Goal: Task Accomplishment & Management: Use online tool/utility

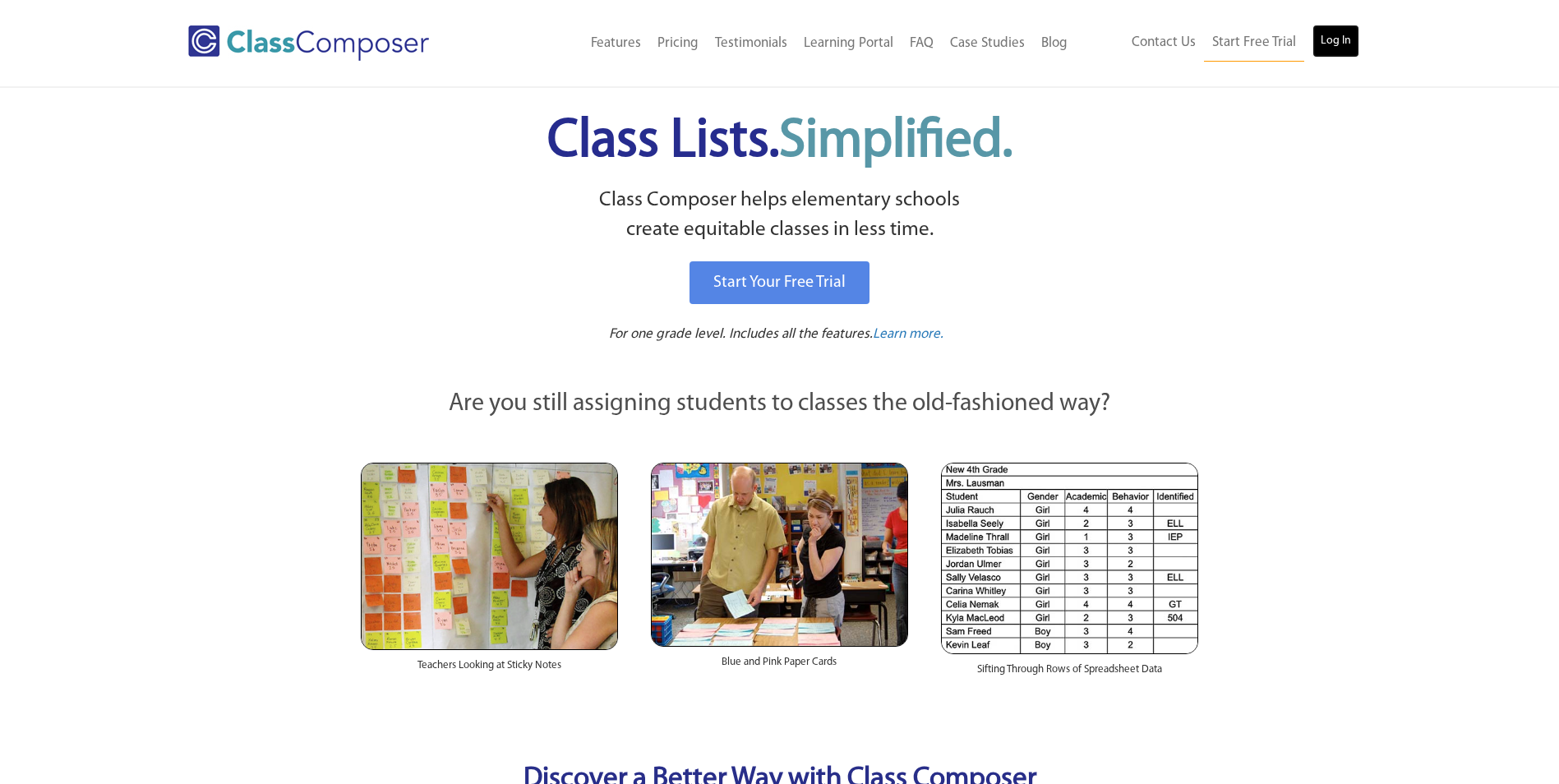
drag, startPoint x: 1345, startPoint y: 43, endPoint x: 1330, endPoint y: 45, distance: 15.1
click at [1345, 43] on link "Log In" at bounding box center [1336, 41] width 47 height 33
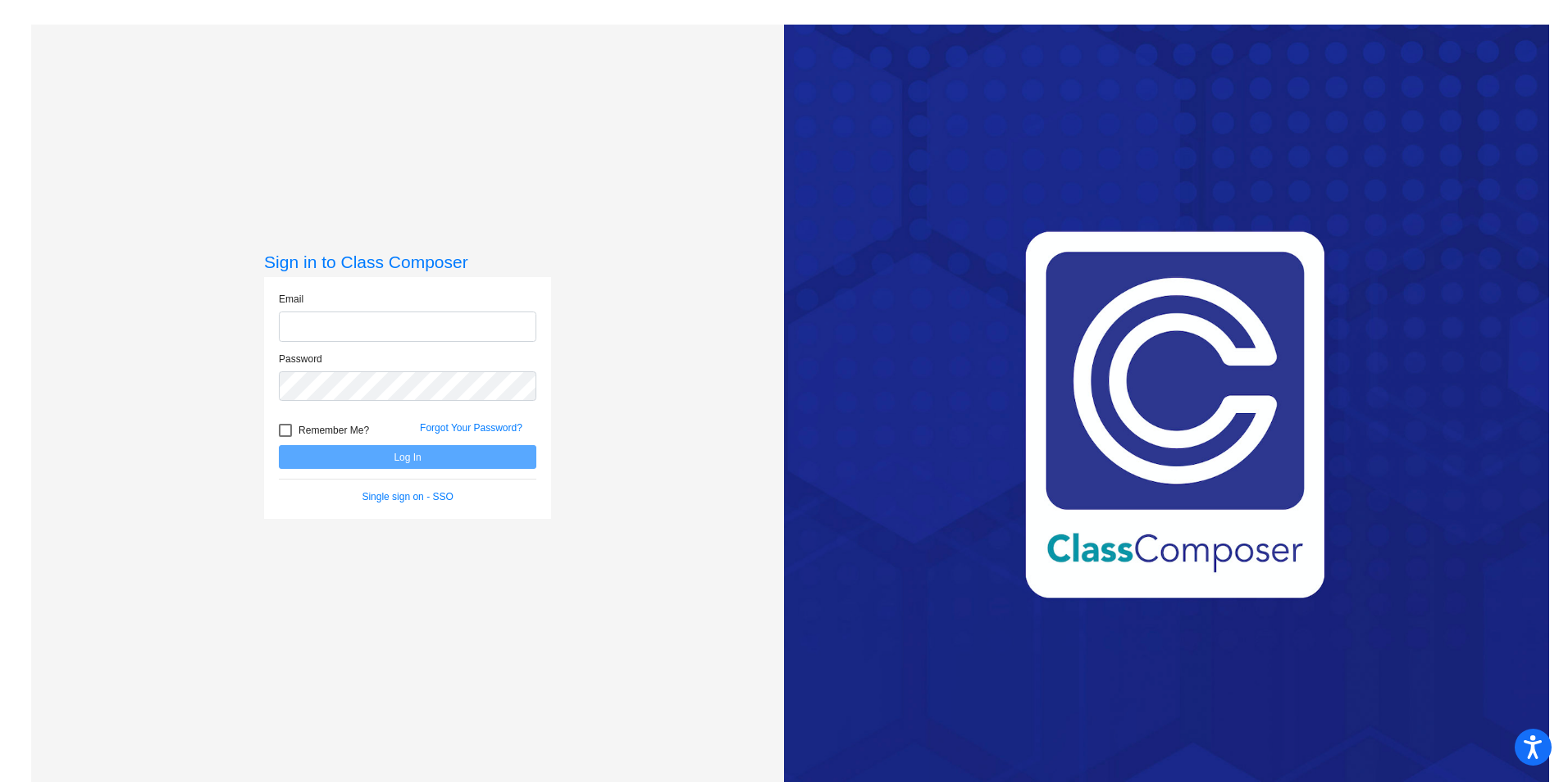
type input "[EMAIL_ADDRESS][DOMAIN_NAME]"
click at [442, 454] on button "Log In" at bounding box center [407, 456] width 257 height 23
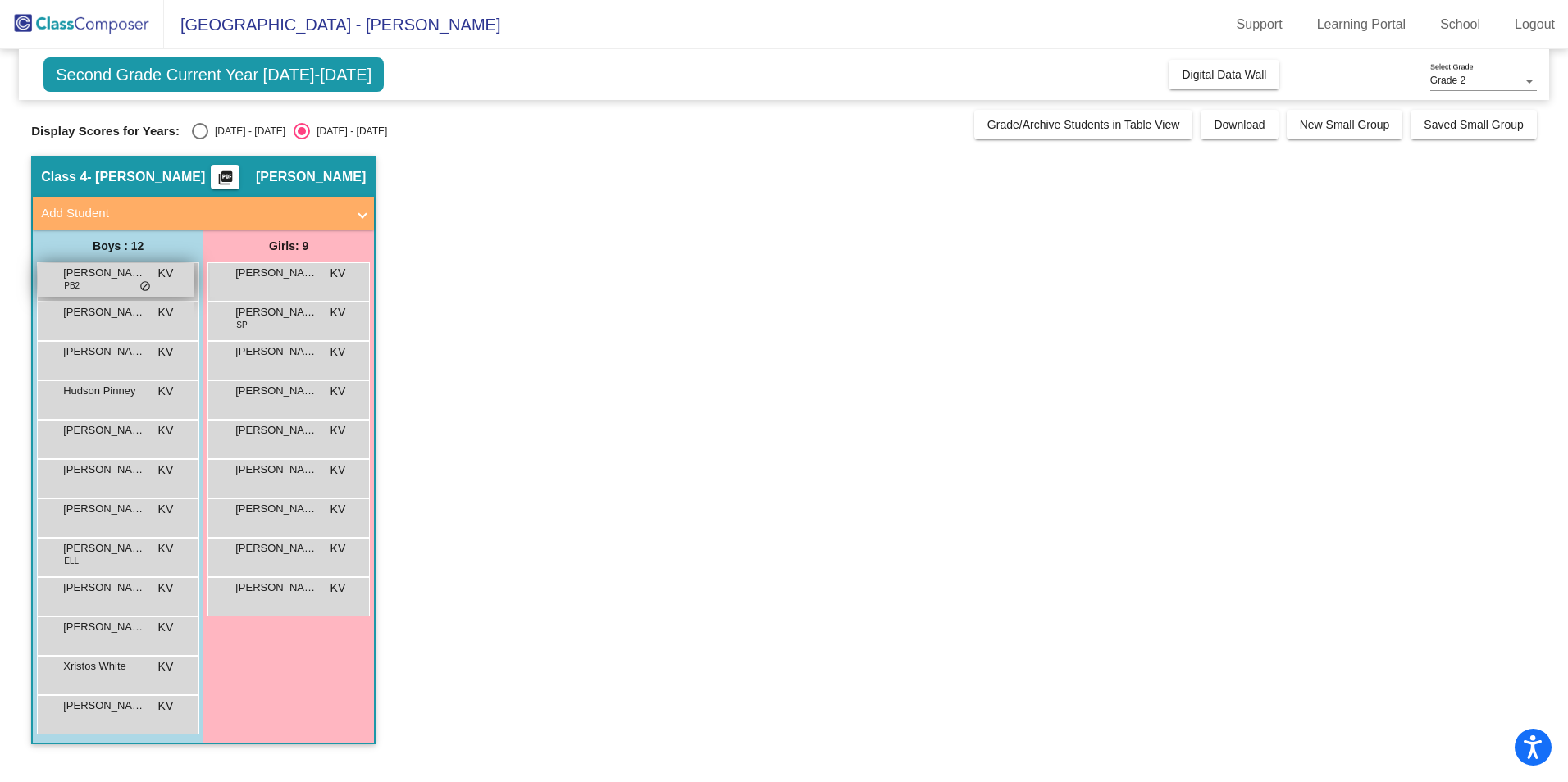
click at [149, 287] on span "do_not_disturb_alt" at bounding box center [144, 287] width 12 height 14
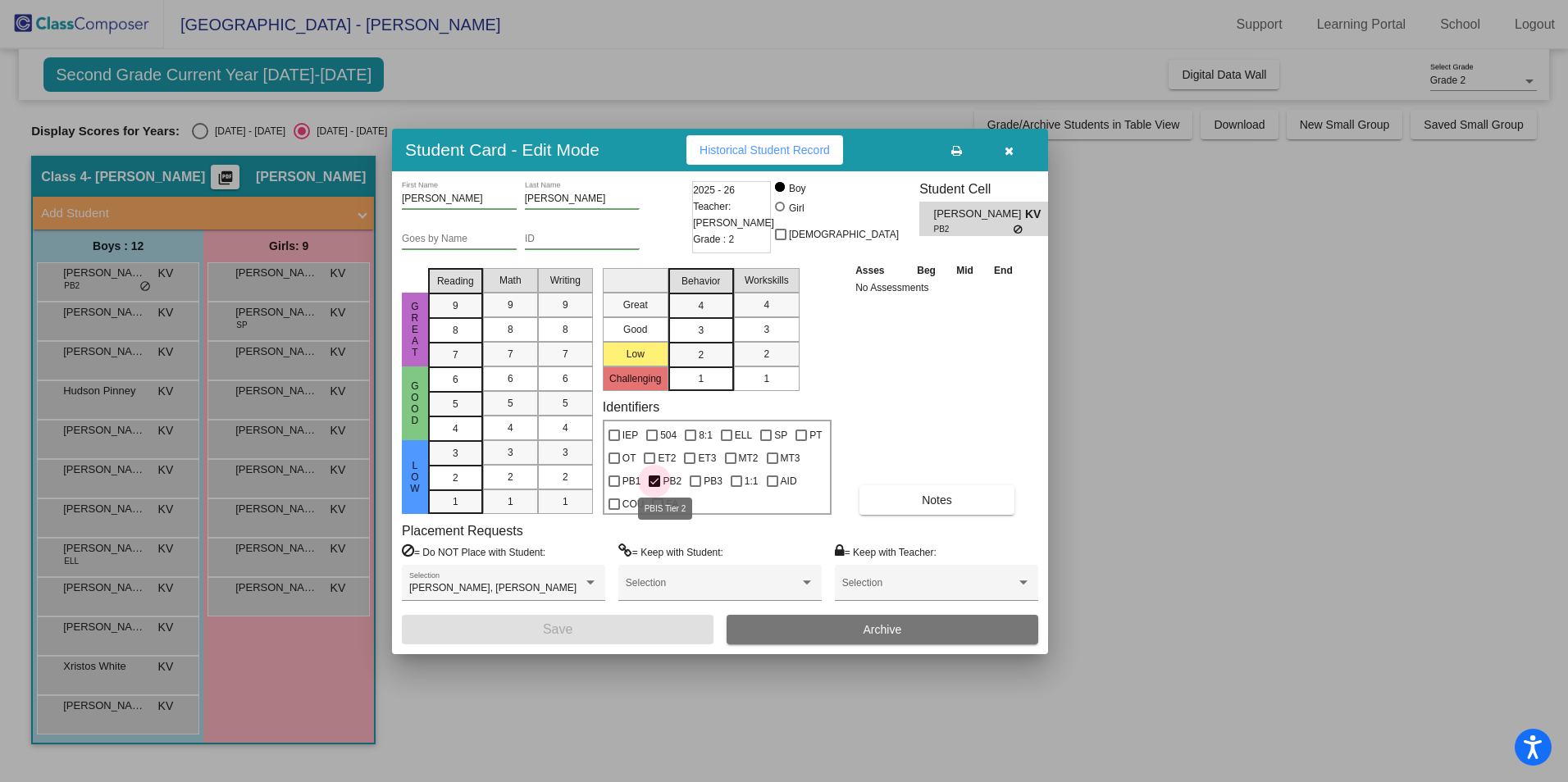
click at [669, 482] on span "PB2" at bounding box center [671, 482] width 19 height 20
click at [654, 487] on input "PB2" at bounding box center [653, 487] width 1 height 1
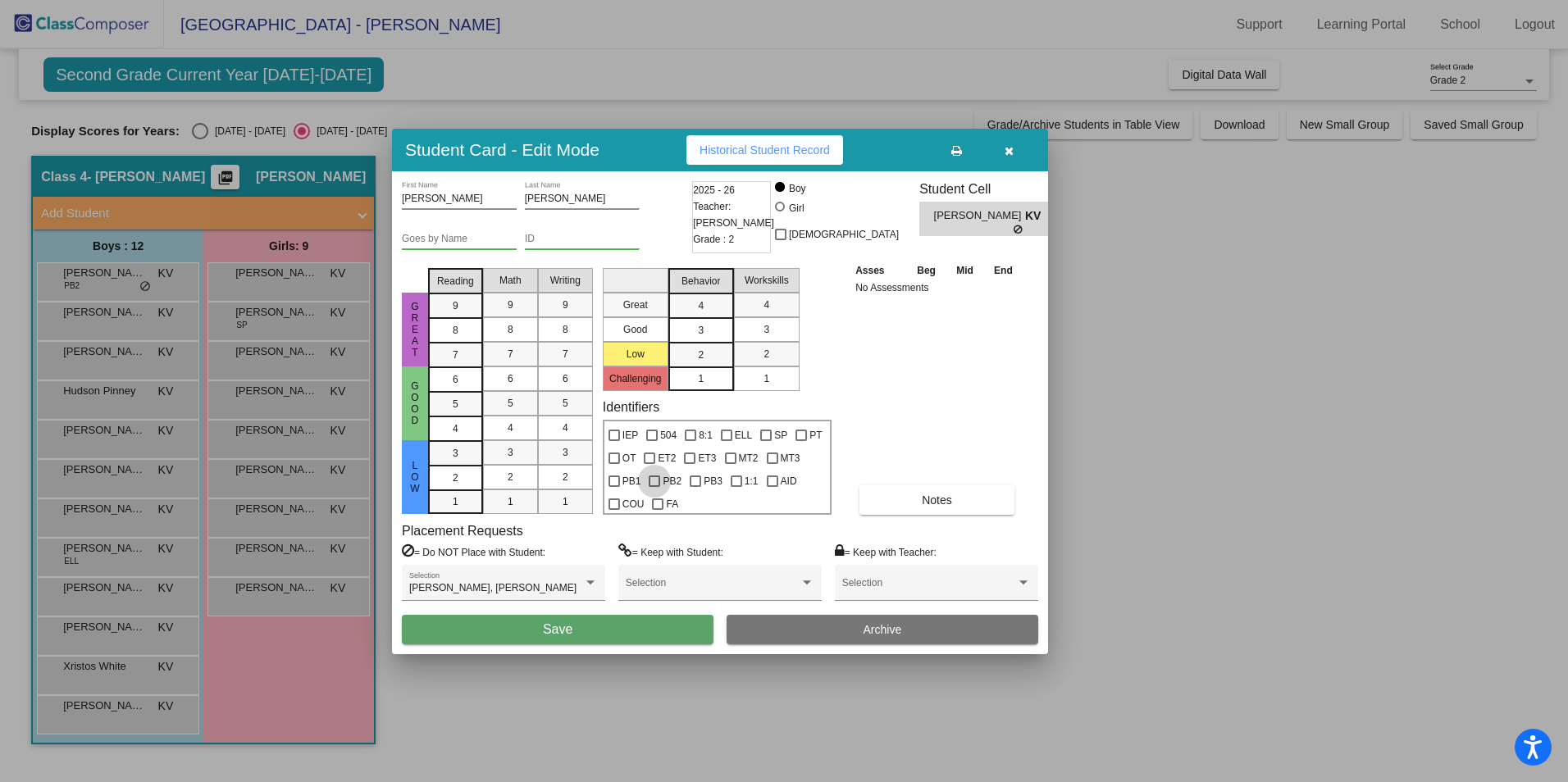
click at [669, 482] on span "PB2" at bounding box center [671, 482] width 19 height 20
click at [654, 487] on input "PB2" at bounding box center [653, 487] width 1 height 1
checkbox input "true"
click at [932, 499] on span "Notes" at bounding box center [937, 500] width 31 height 14
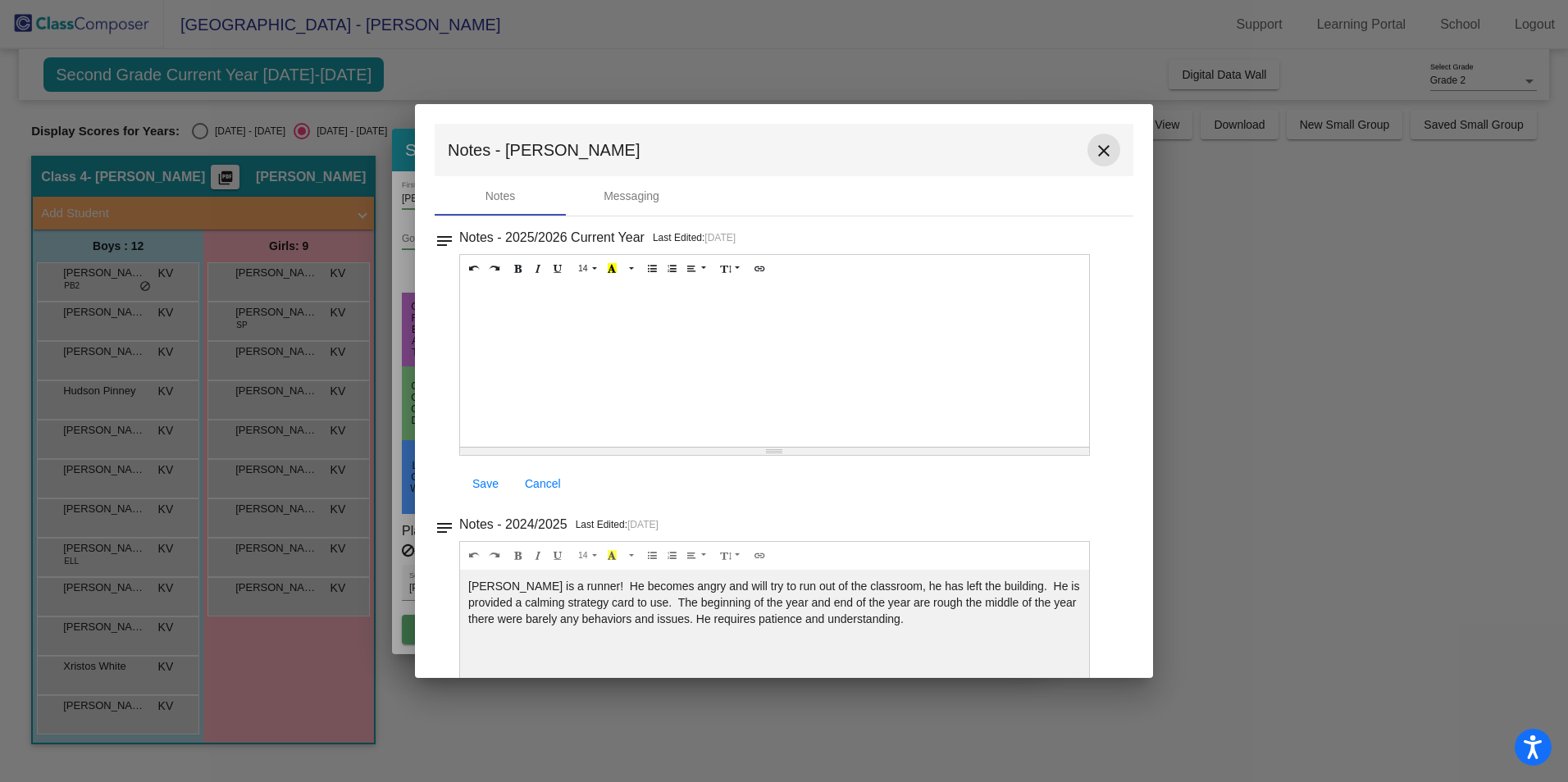
click at [1093, 147] on mat-icon "close" at bounding box center [1103, 151] width 20 height 20
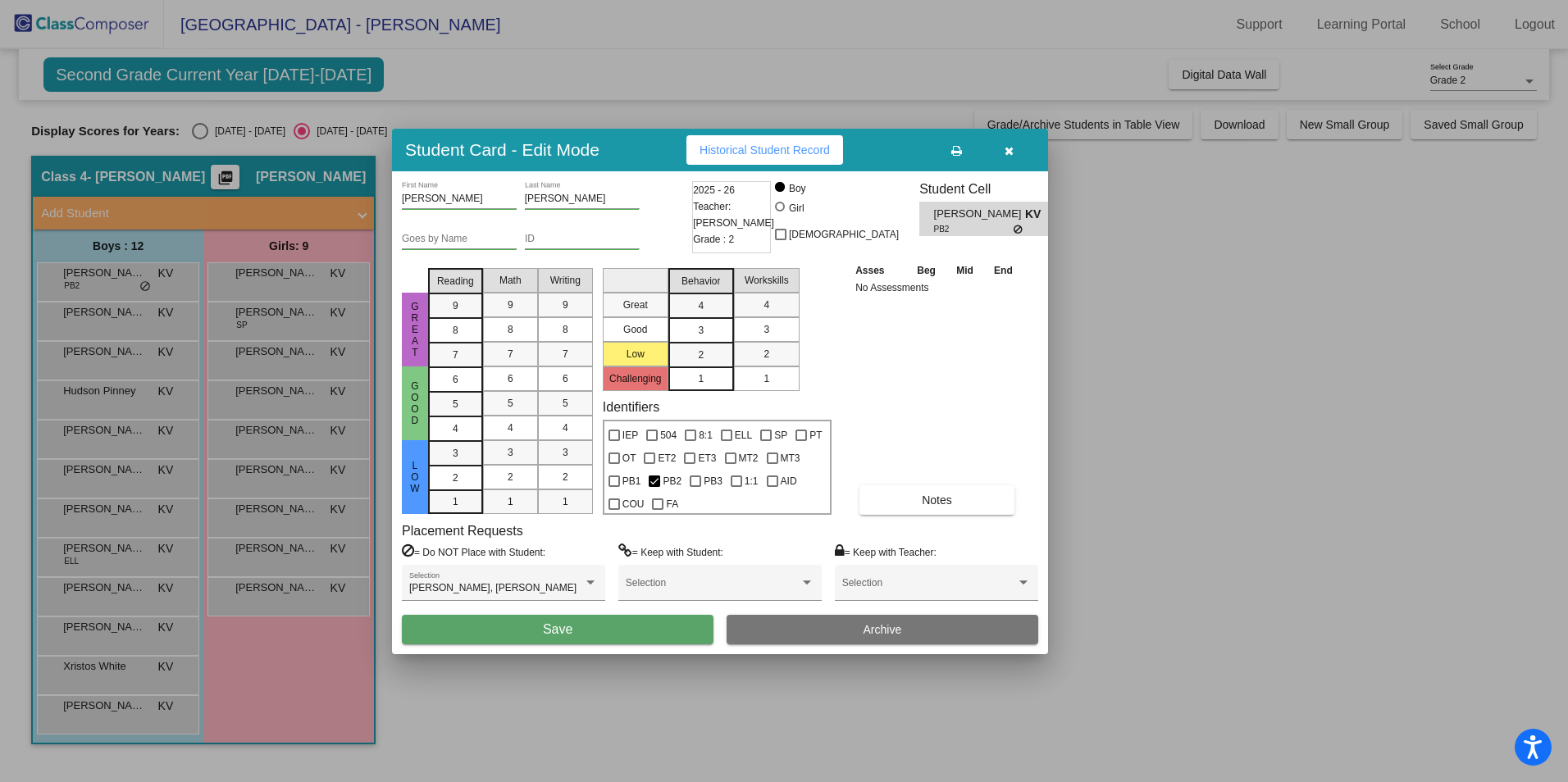
click at [280, 311] on div at bounding box center [784, 391] width 1568 height 782
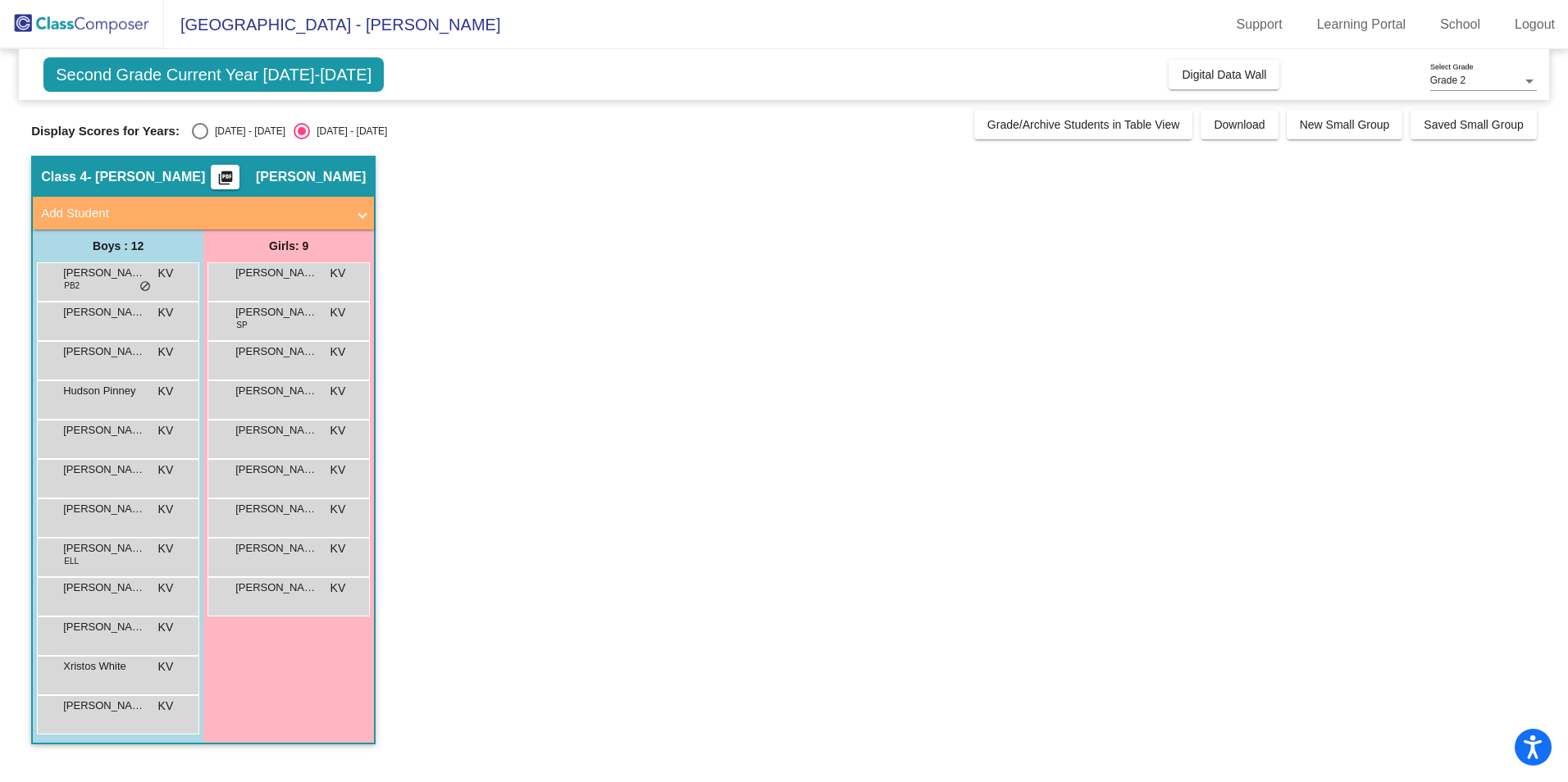
click at [280, 311] on span "Avery Crumb" at bounding box center [276, 312] width 82 height 16
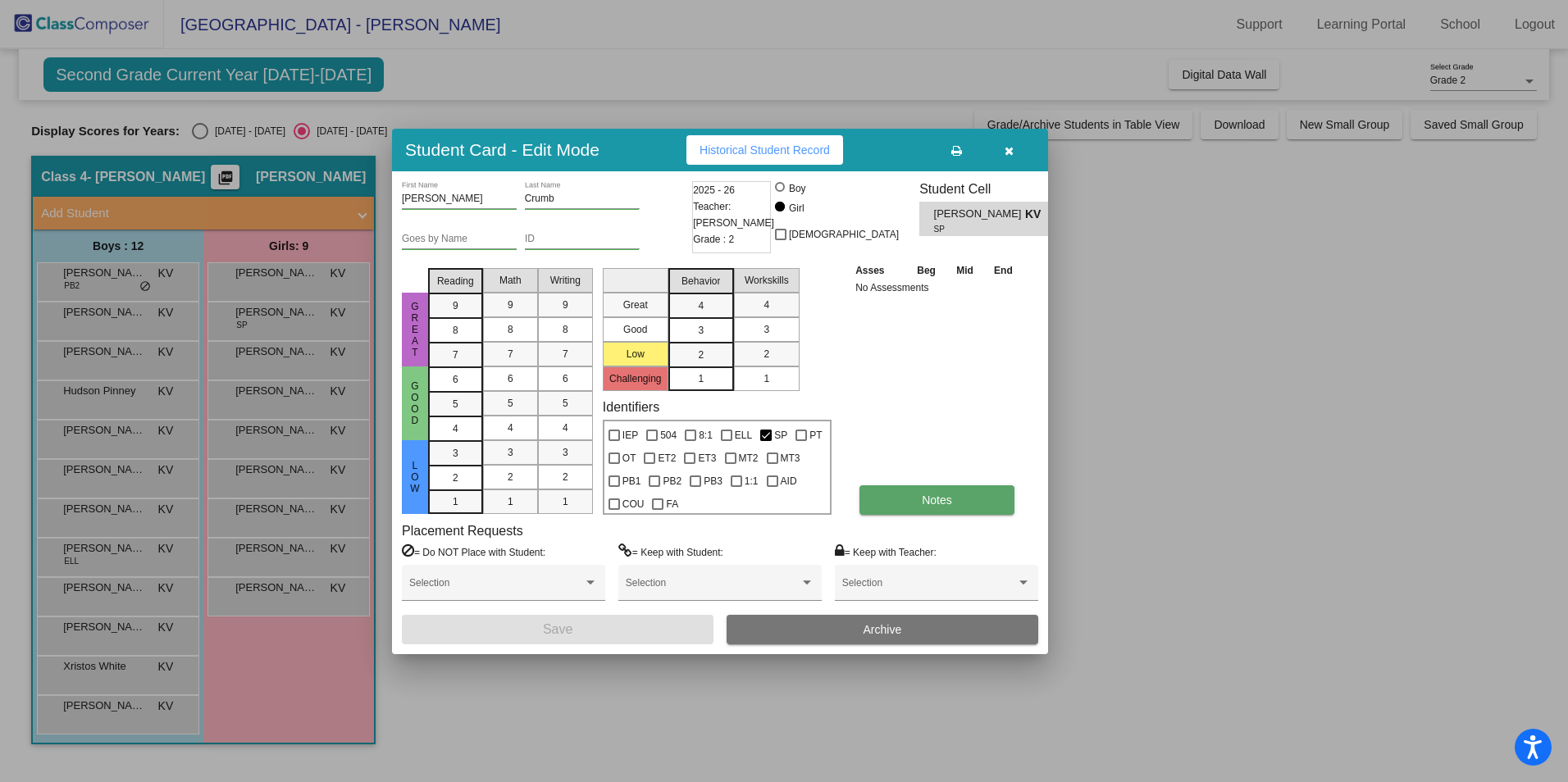
click at [926, 501] on span "Notes" at bounding box center [937, 500] width 31 height 14
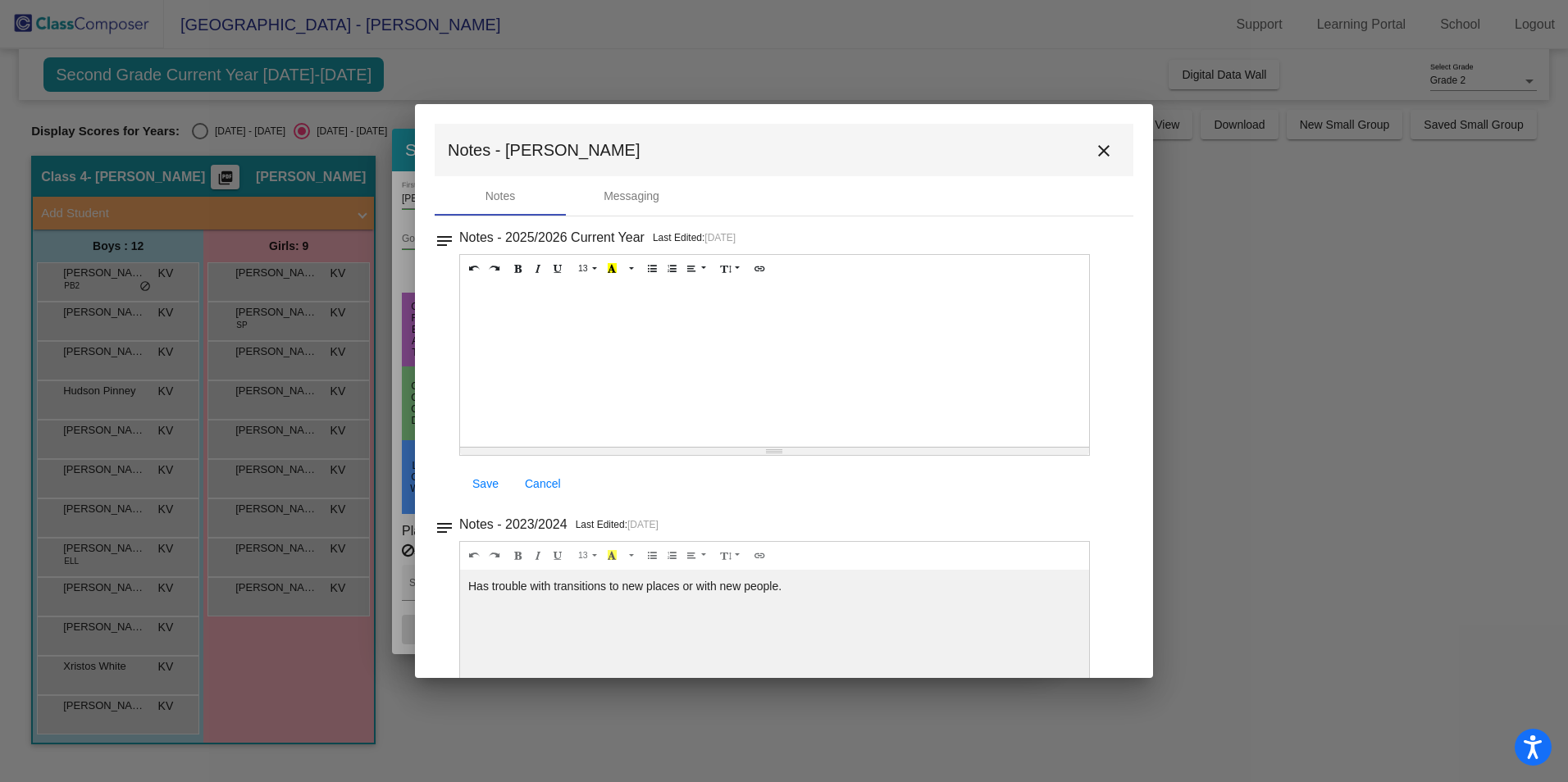
click at [1097, 145] on mat-icon "close" at bounding box center [1103, 151] width 20 height 20
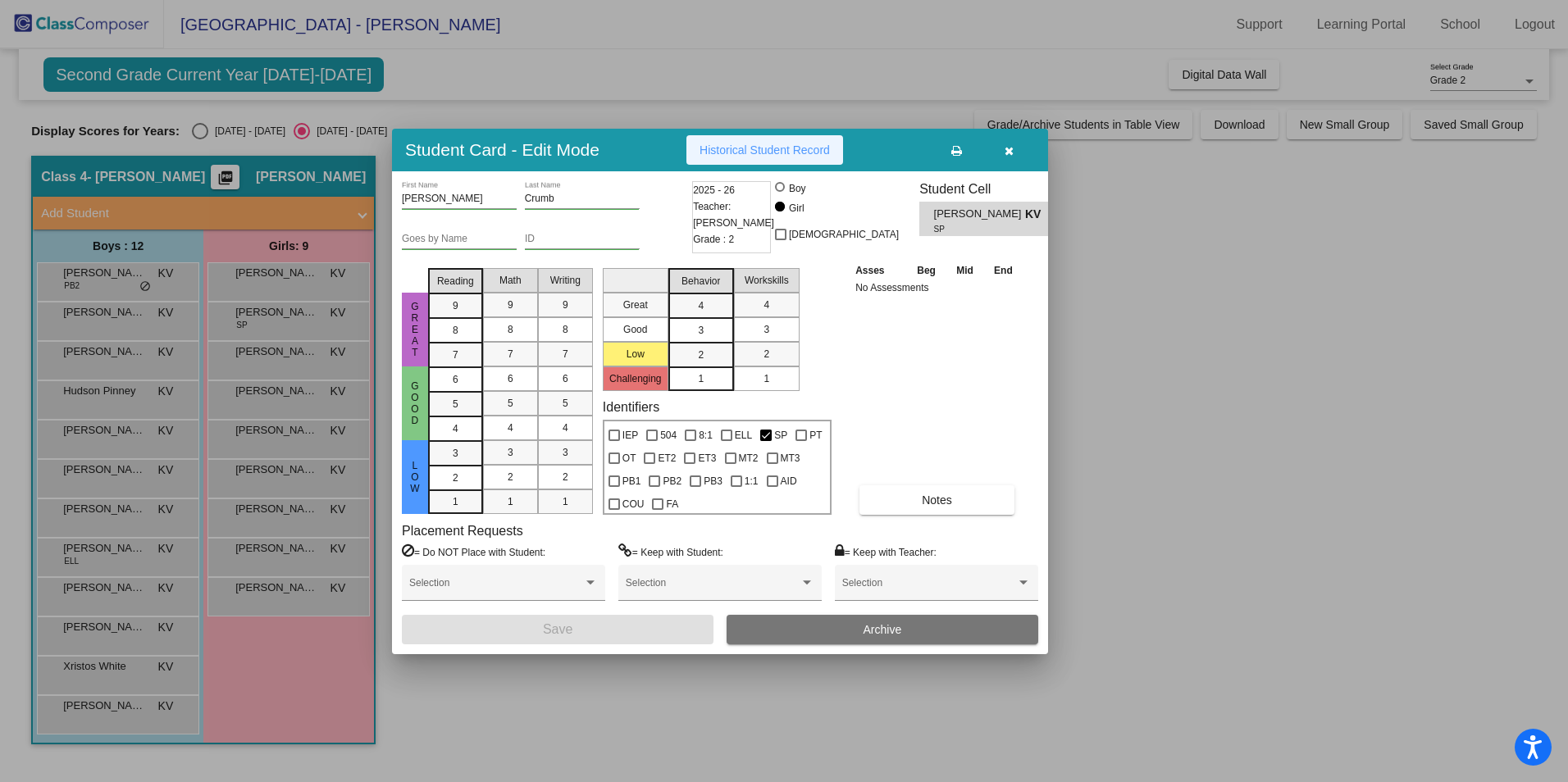
click at [793, 139] on button "Historical Student Record" at bounding box center [765, 150] width 157 height 30
click at [1013, 147] on button "button" at bounding box center [1009, 150] width 52 height 30
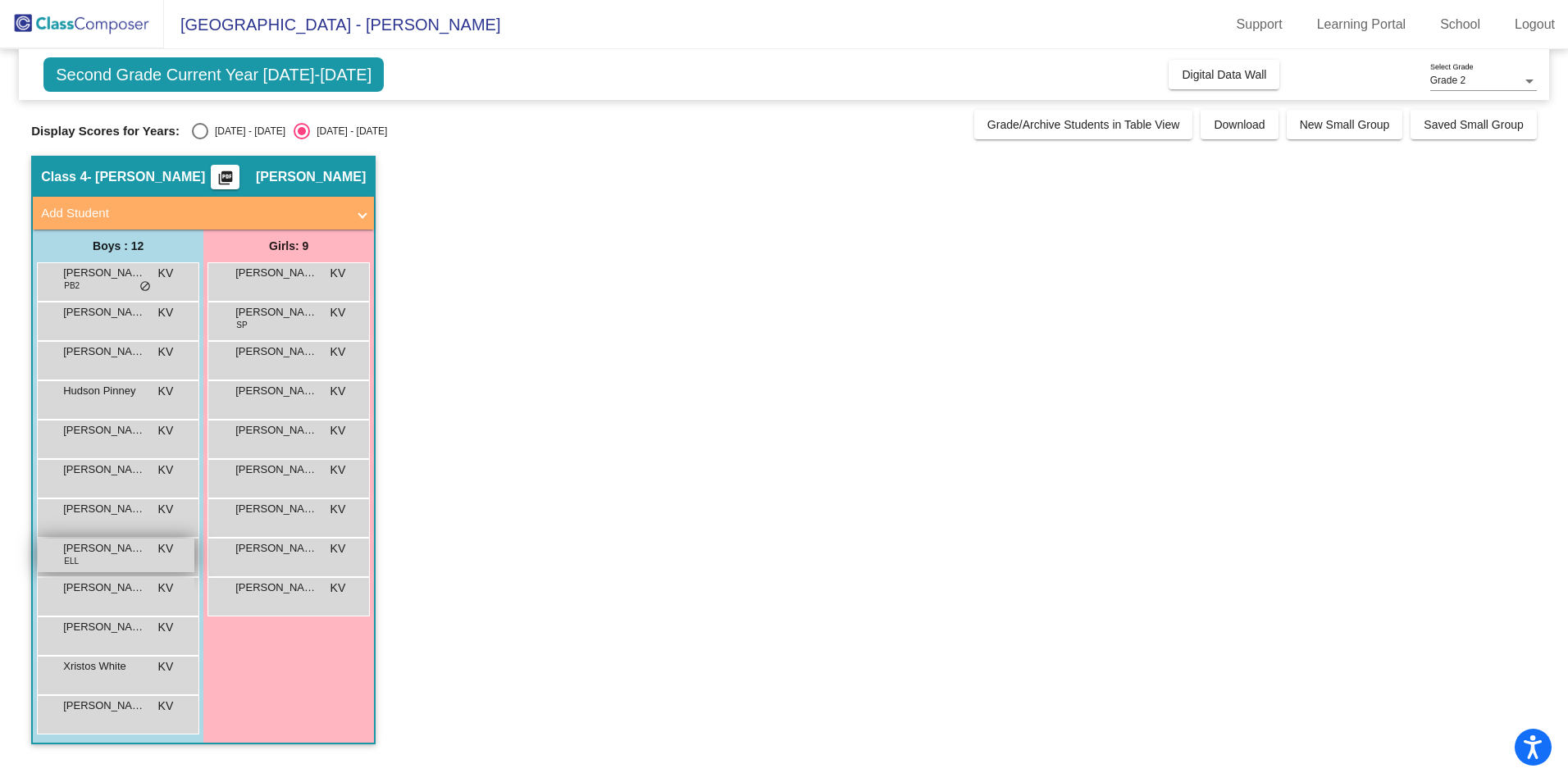
click at [100, 552] on span "Maksim Shipuk" at bounding box center [104, 548] width 82 height 16
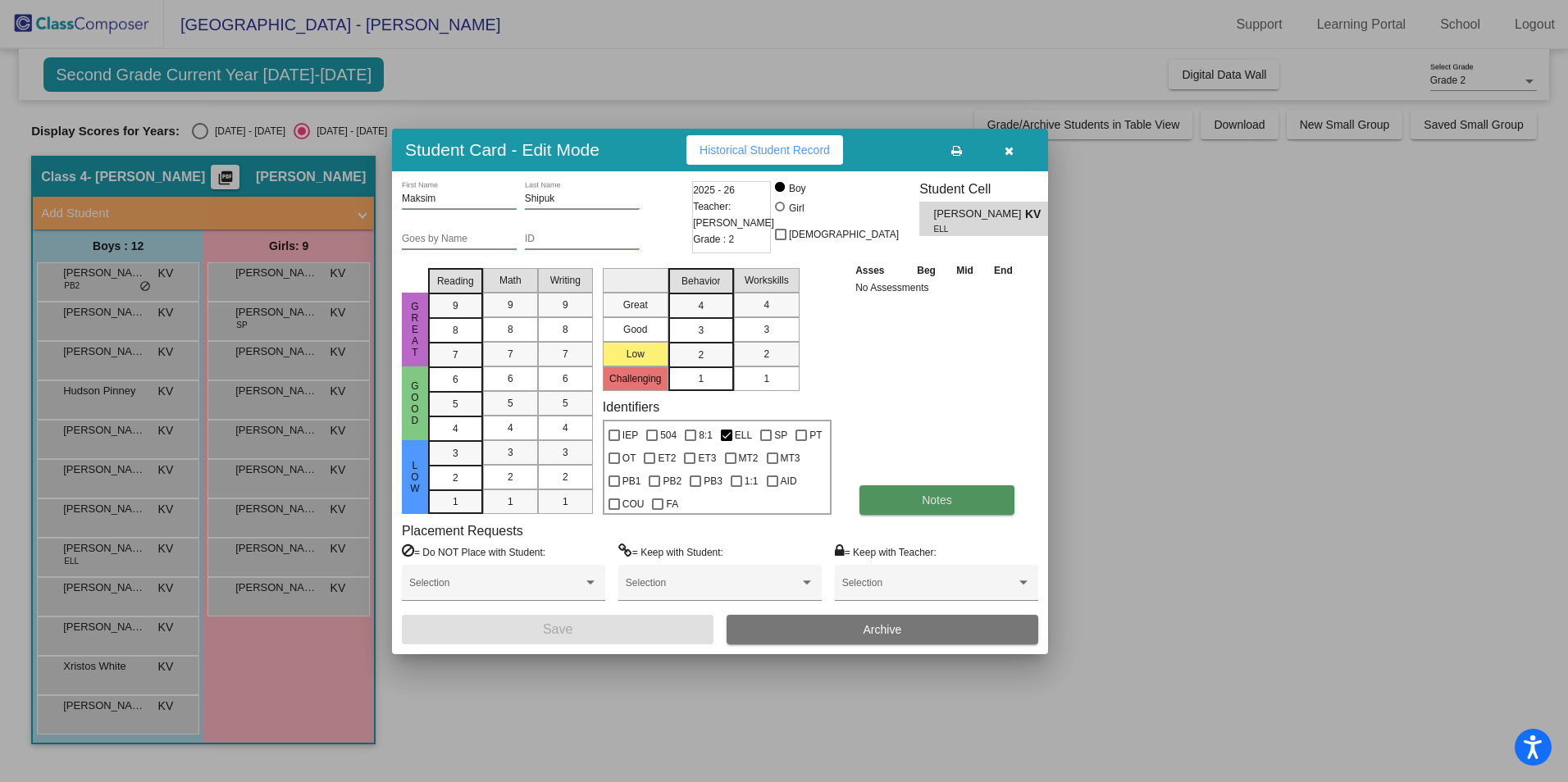
click at [918, 488] on button "Notes" at bounding box center [936, 500] width 155 height 30
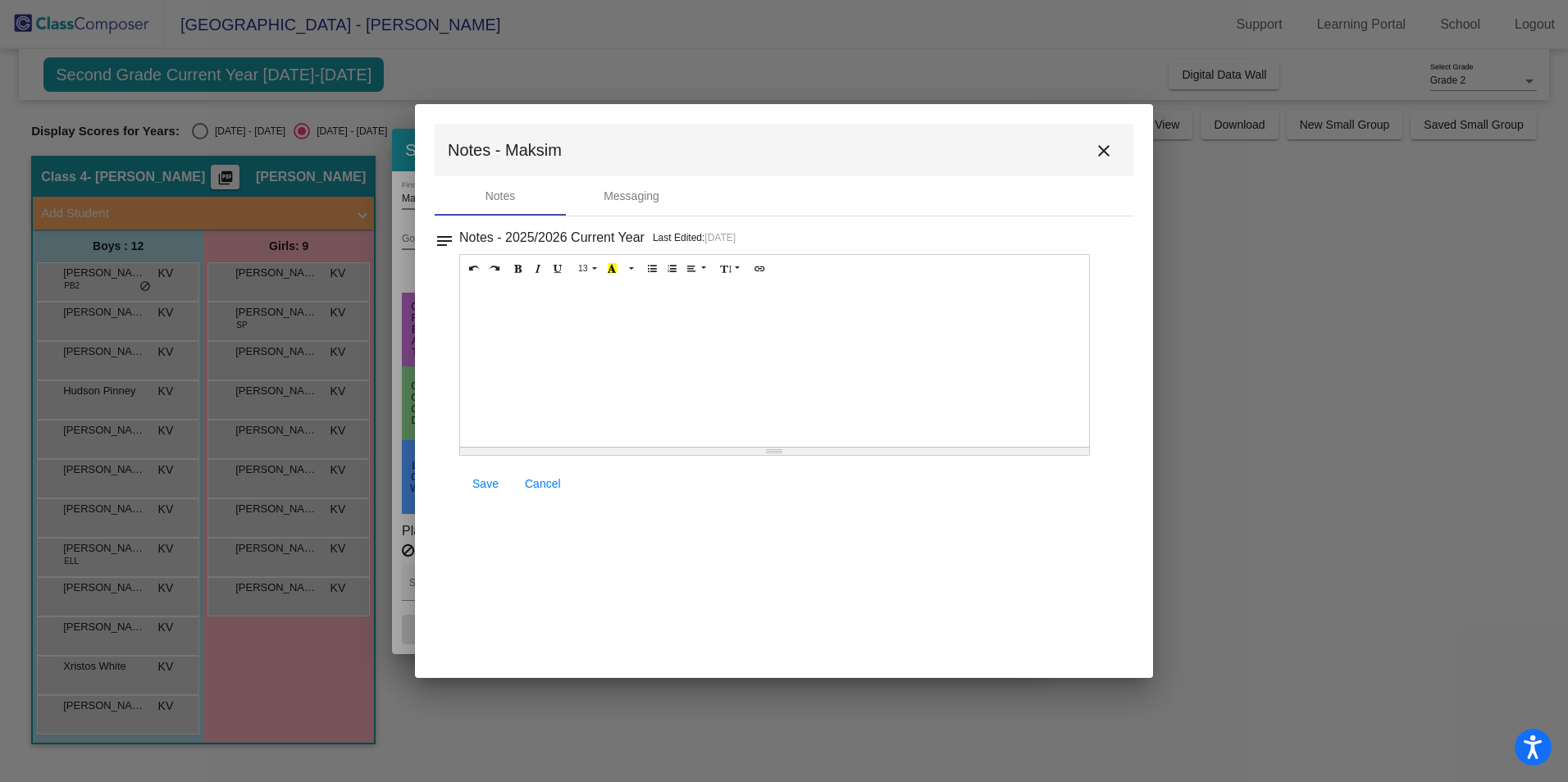
click at [1108, 150] on mat-icon "close" at bounding box center [1103, 151] width 20 height 20
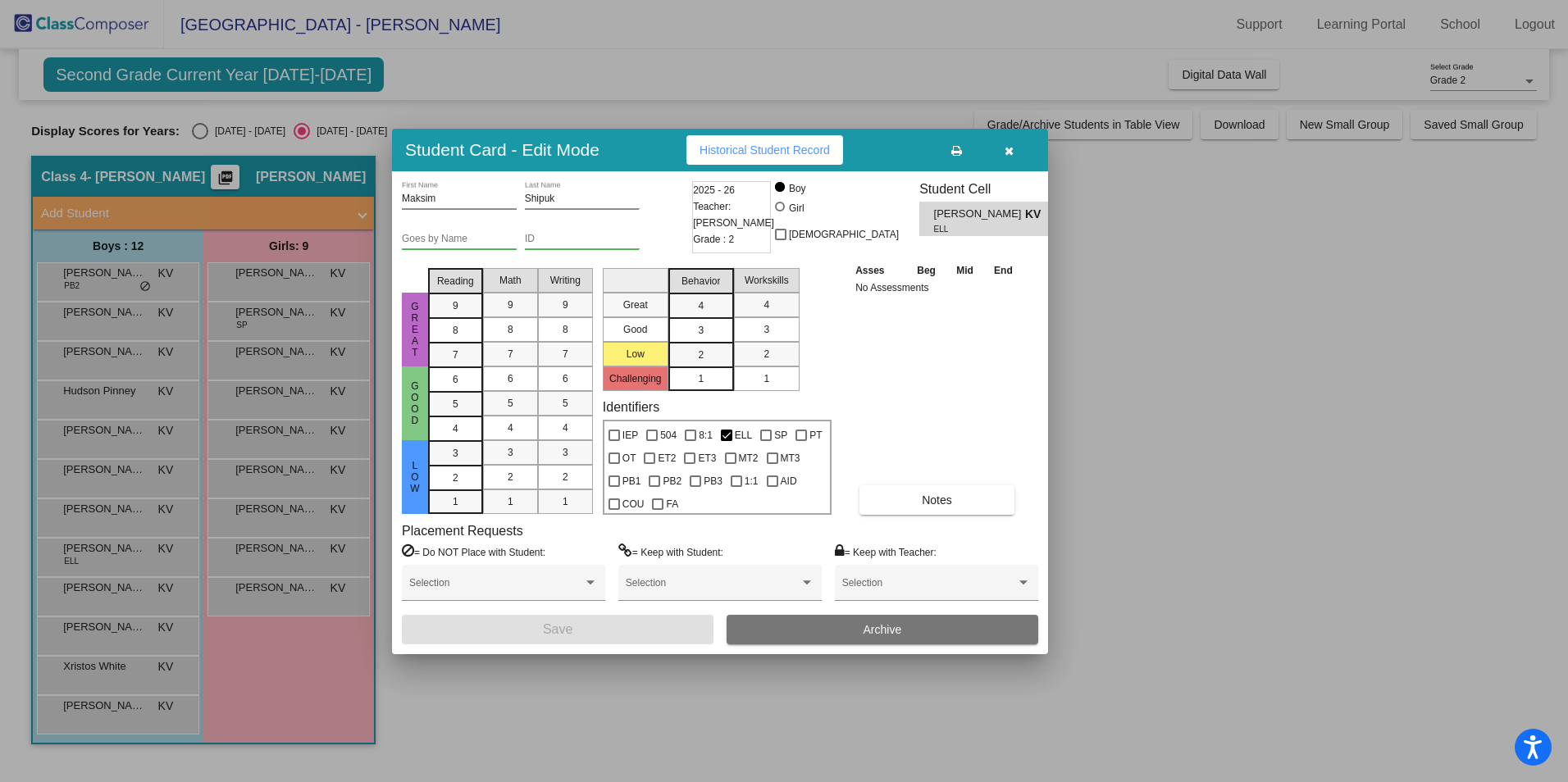
click at [761, 148] on span "Historical Student Record" at bounding box center [764, 150] width 131 height 14
click at [1008, 146] on icon "button" at bounding box center [1009, 151] width 9 height 12
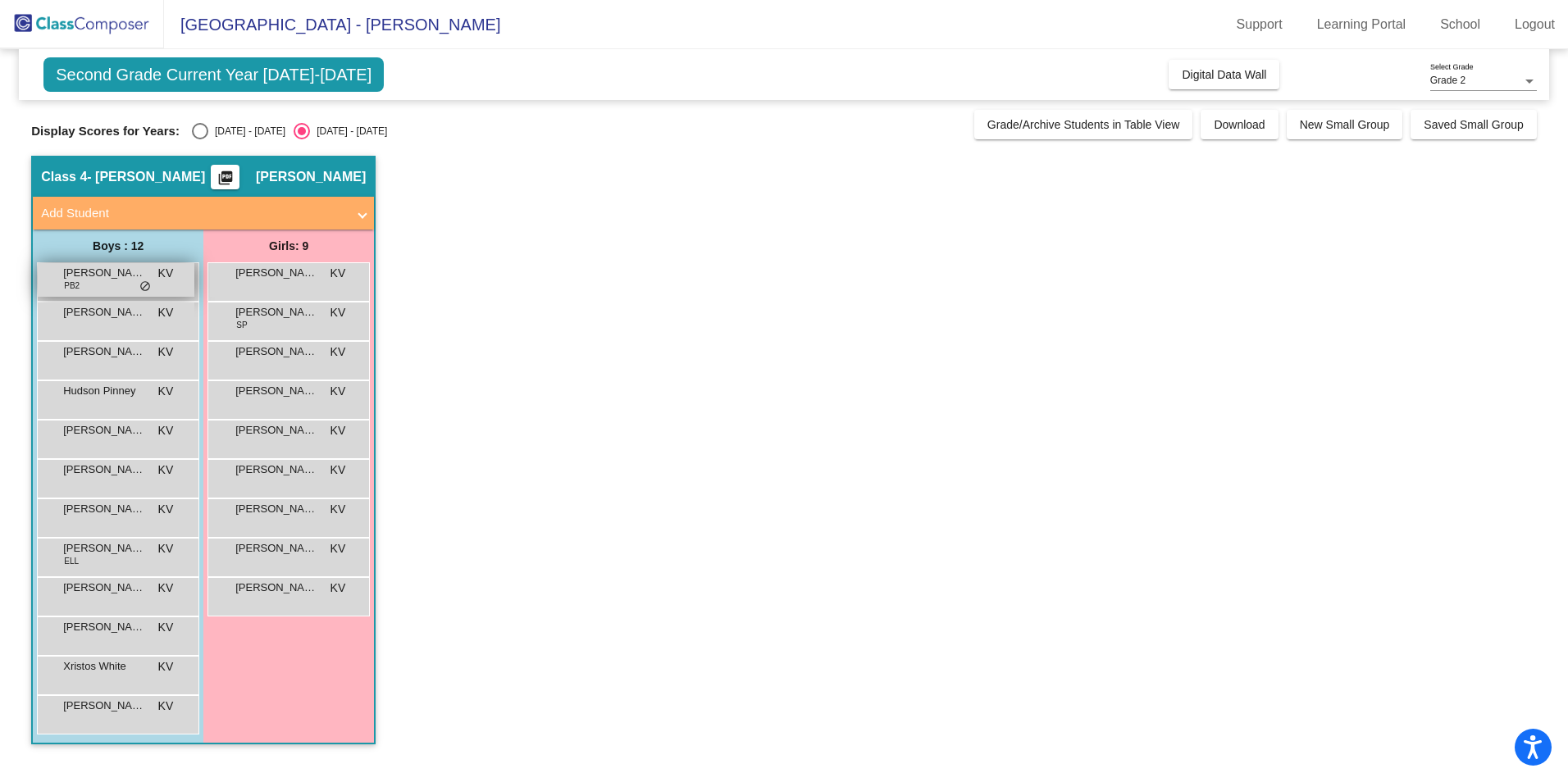
click at [103, 282] on div "Alexander Adams PB2 KV lock do_not_disturb_alt" at bounding box center [116, 280] width 157 height 33
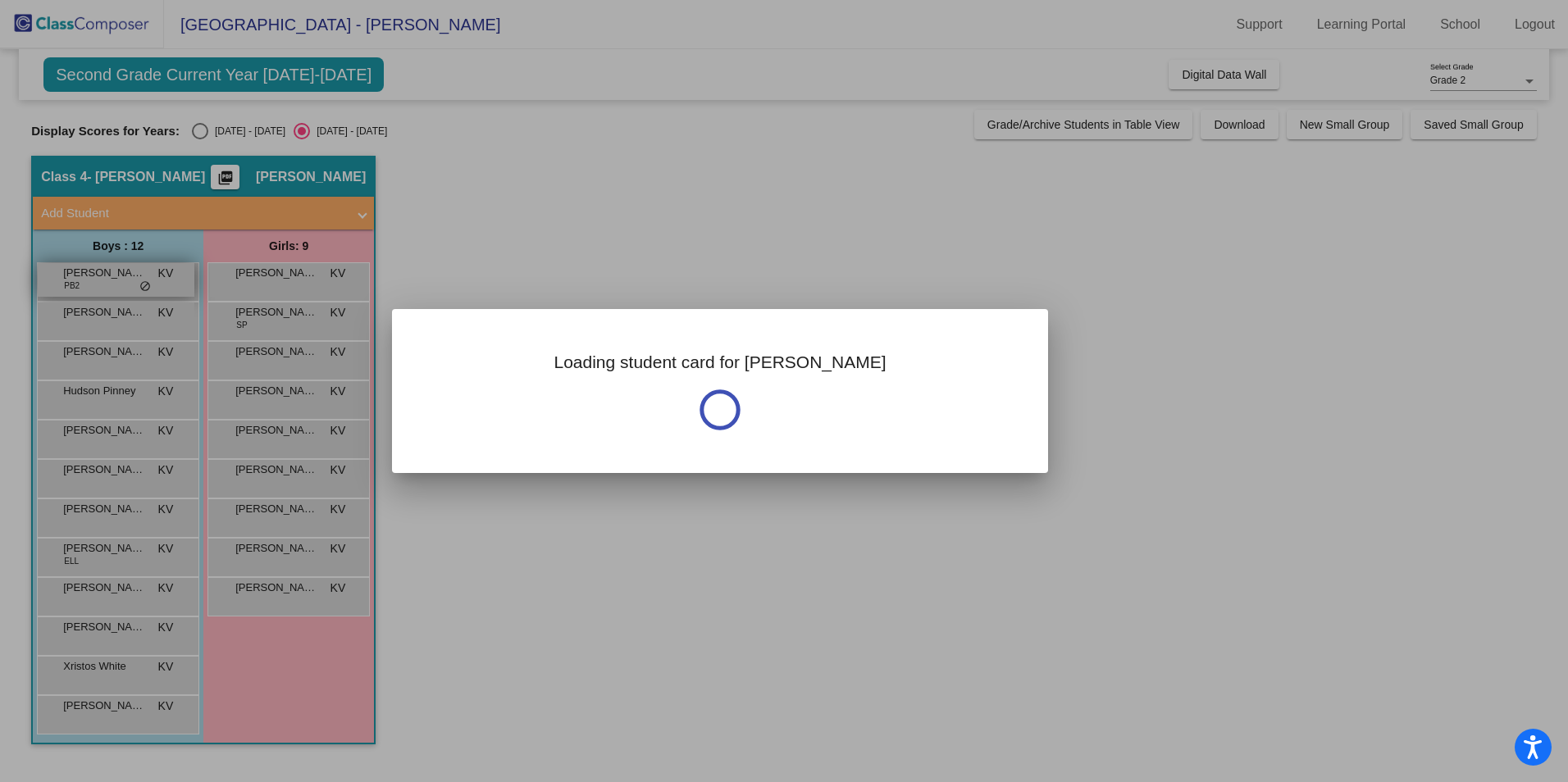
click at [103, 282] on div at bounding box center [784, 391] width 1568 height 782
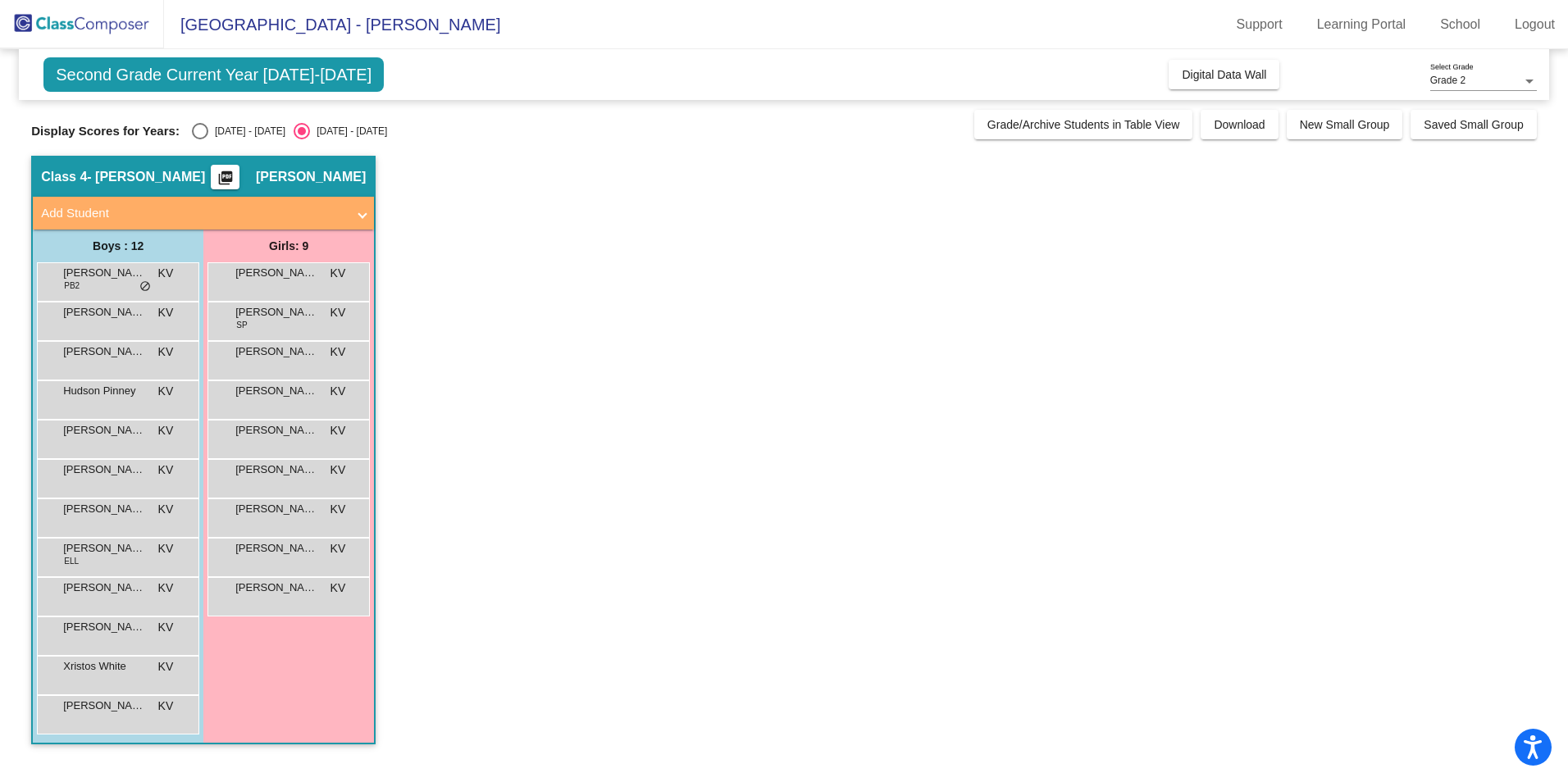
click at [669, 564] on app-classroom "Class 4 - VanDervort picture_as_pdf Kaitlin VanDervort Add Student First Name L…" at bounding box center [784, 458] width 1506 height 605
